Goal: Task Accomplishment & Management: Manage account settings

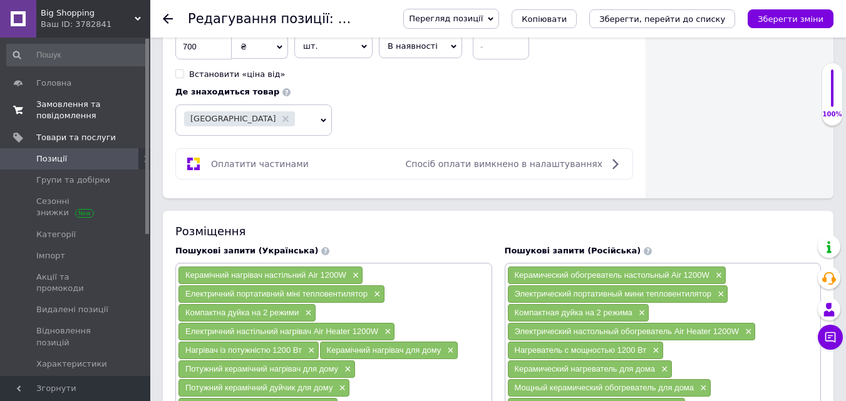
scroll to position [689, 0]
click at [55, 114] on span "Замовлення та повідомлення" at bounding box center [76, 110] width 80 height 23
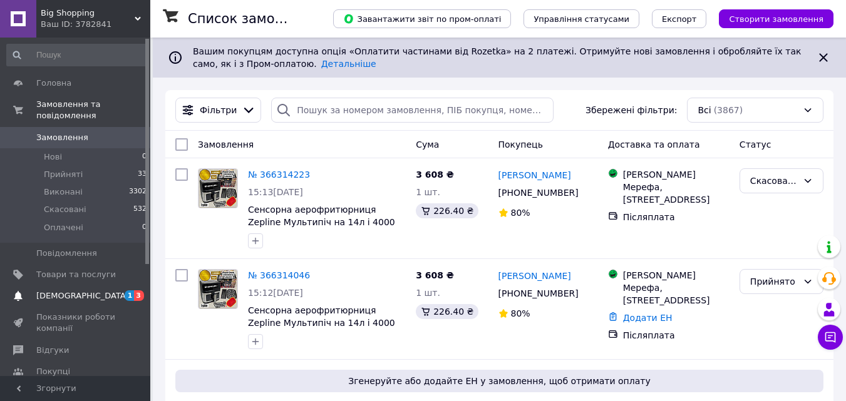
click at [78, 291] on span "[DEMOGRAPHIC_DATA]" at bounding box center [82, 296] width 93 height 11
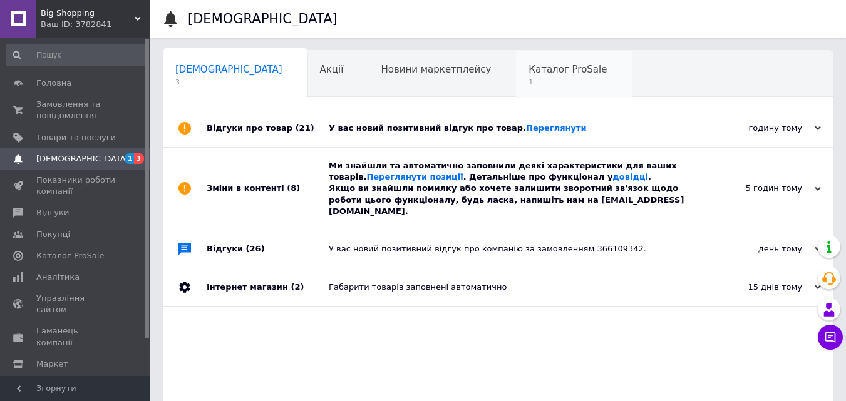
click at [516, 76] on div "Каталог ProSale 1" at bounding box center [574, 75] width 116 height 48
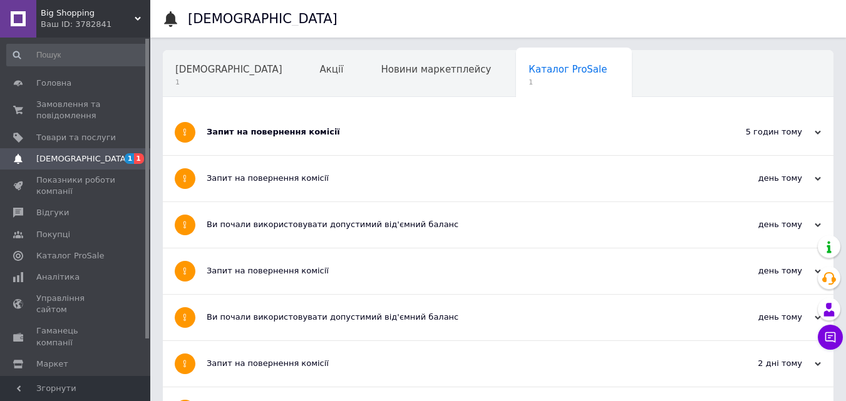
click at [299, 140] on div "Запит на повернення комісії" at bounding box center [451, 133] width 489 height 46
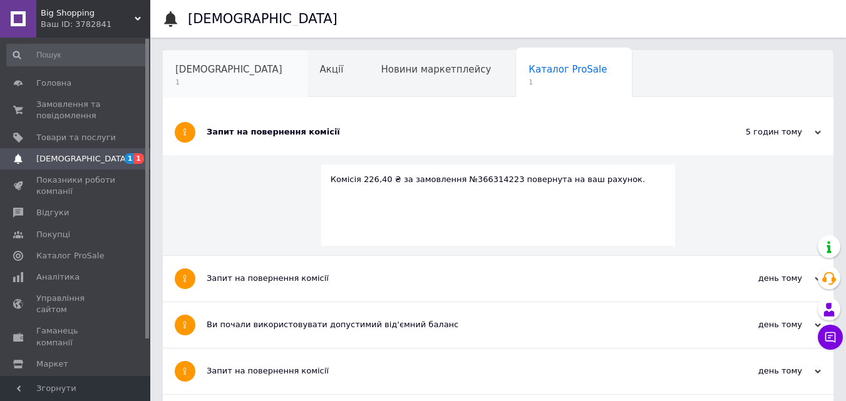
click at [220, 87] on span "1" at bounding box center [228, 82] width 107 height 9
